Goal: Task Accomplishment & Management: Manage account settings

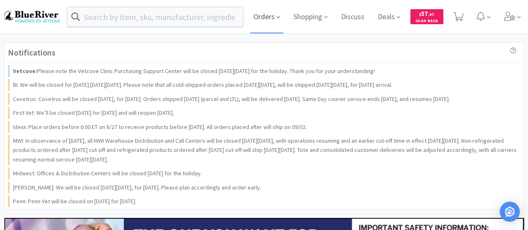
click at [268, 16] on span "Orders" at bounding box center [266, 16] width 33 height 33
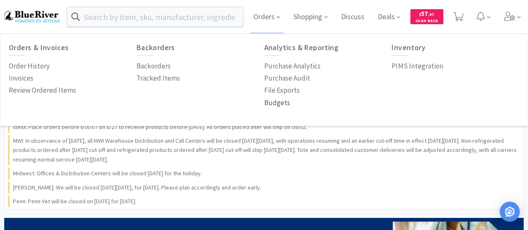
click at [279, 102] on p "Budgets" at bounding box center [277, 102] width 26 height 11
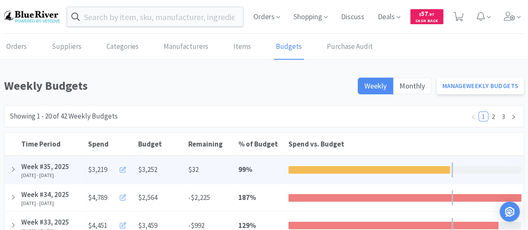
click at [124, 169] on icon at bounding box center [123, 170] width 6 height 6
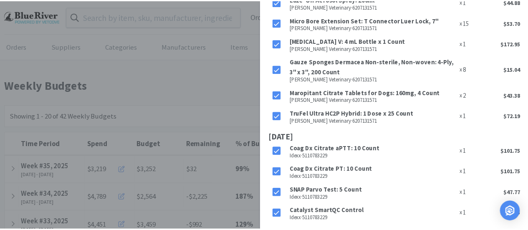
scroll to position [775, 0]
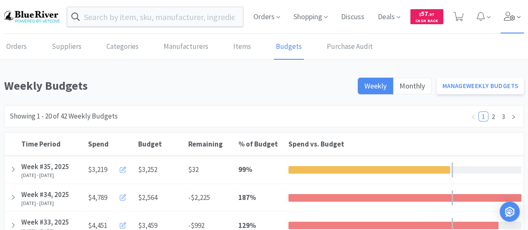
click at [510, 20] on icon at bounding box center [510, 16] width 12 height 9
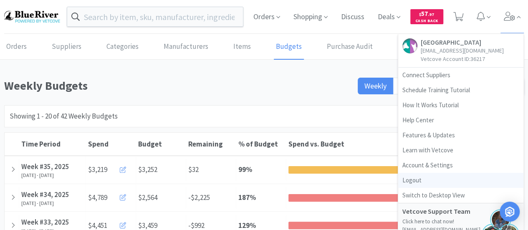
click at [408, 180] on link "Logout" at bounding box center [461, 180] width 125 height 15
